Goal: Task Accomplishment & Management: Use online tool/utility

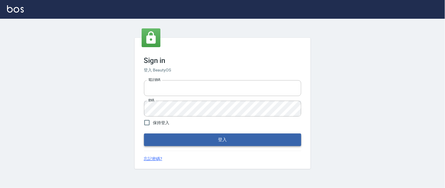
type input "0931911003"
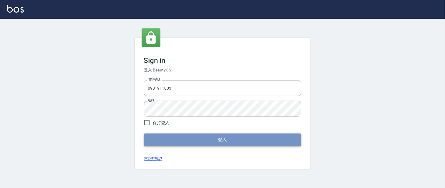
click at [210, 141] on button "登入" at bounding box center [222, 140] width 157 height 12
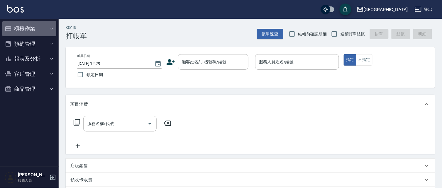
click at [30, 28] on button "櫃檯作業" at bounding box center [29, 28] width 54 height 15
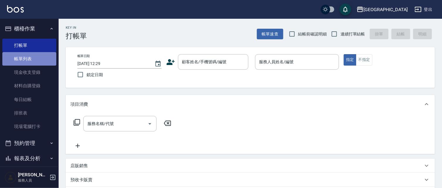
click at [34, 57] on link "帳單列表" at bounding box center [29, 58] width 54 height 13
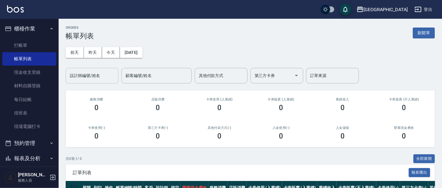
click at [107, 77] on input "設計師編號/姓名" at bounding box center [91, 76] width 47 height 10
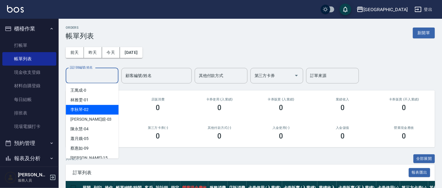
click at [104, 109] on div "[PERSON_NAME] -02" at bounding box center [92, 110] width 53 height 10
type input "[PERSON_NAME]-02"
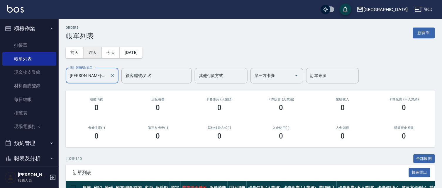
click at [92, 53] on button "昨天" at bounding box center [93, 52] width 18 height 11
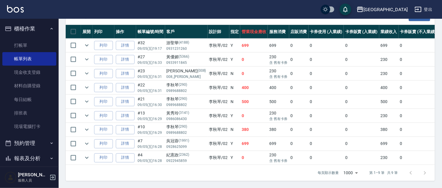
scroll to position [162, 0]
click at [126, 125] on link "詳情" at bounding box center [125, 129] width 19 height 9
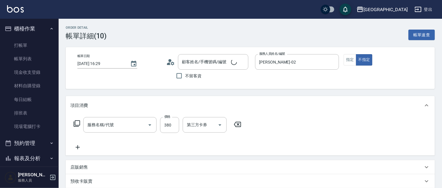
type input "[DATE] 16:29"
type input "[PERSON_NAME]-02"
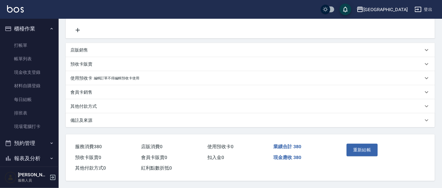
type input "剪髮(380)(404)"
type input "[PERSON_NAME]/0989688802/290"
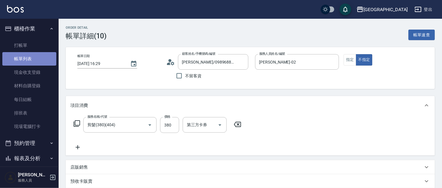
click at [30, 57] on link "帳單列表" at bounding box center [29, 58] width 54 height 13
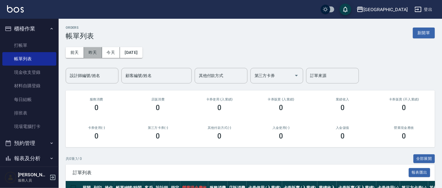
click at [98, 52] on button "昨天" at bounding box center [93, 52] width 18 height 11
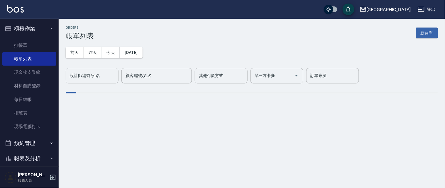
click at [111, 79] on input "設計師編號/姓名" at bounding box center [91, 76] width 47 height 10
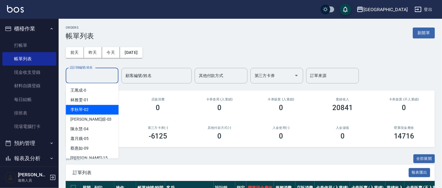
click at [100, 113] on div "[PERSON_NAME] -02" at bounding box center [92, 110] width 53 height 10
type input "[PERSON_NAME]-02"
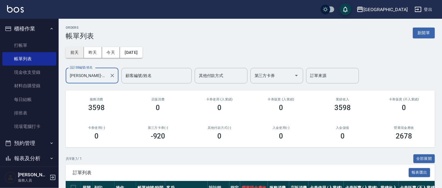
click at [72, 54] on button "前天" at bounding box center [75, 52] width 18 height 11
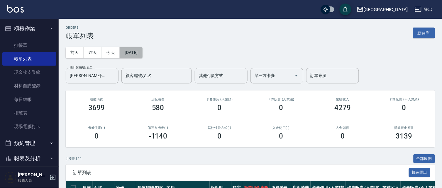
click at [138, 55] on button "[DATE]" at bounding box center [131, 52] width 22 height 11
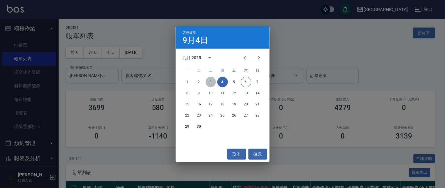
click at [210, 82] on button "3" at bounding box center [210, 82] width 11 height 11
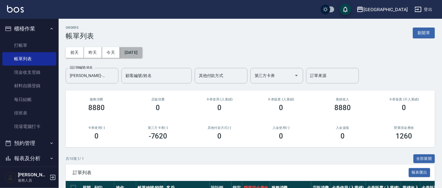
click at [142, 53] on button "[DATE]" at bounding box center [131, 52] width 22 height 11
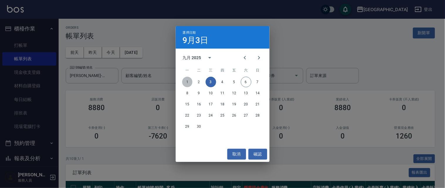
click at [187, 81] on button "1" at bounding box center [187, 82] width 11 height 11
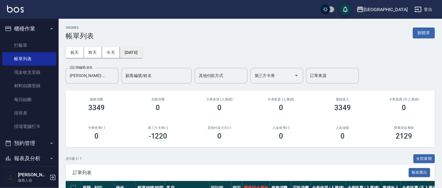
click at [142, 52] on button "[DATE]" at bounding box center [131, 52] width 22 height 11
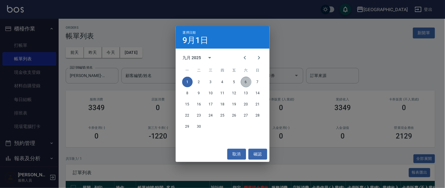
click at [246, 80] on button "6" at bounding box center [246, 82] width 11 height 11
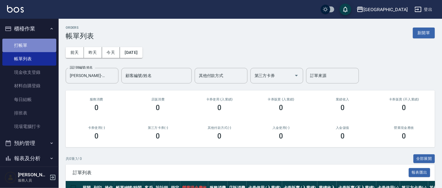
click at [37, 45] on link "打帳單" at bounding box center [29, 45] width 54 height 13
